Goal: Task Accomplishment & Management: Manage account settings

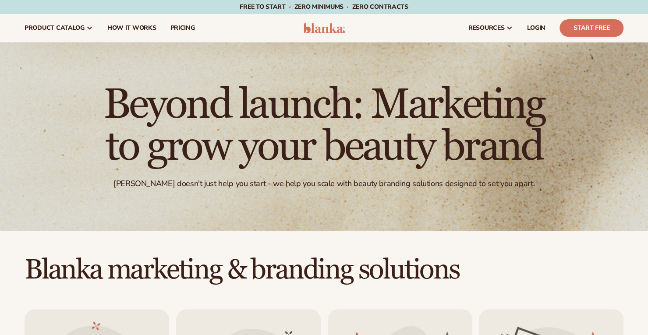
click at [537, 21] on link "LOGIN" at bounding box center [536, 28] width 32 height 28
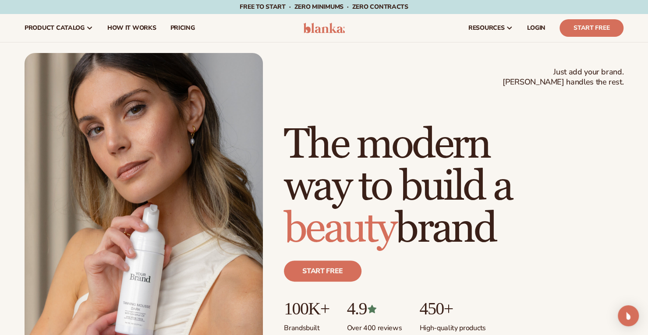
click at [546, 28] on link "LOGIN" at bounding box center [536, 28] width 32 height 28
